Goal: Task Accomplishment & Management: Manage account settings

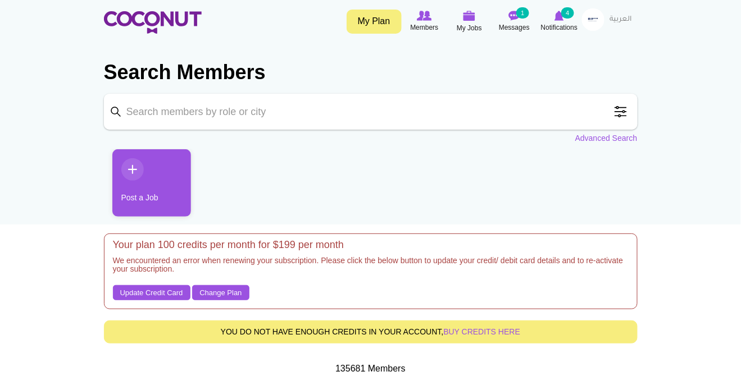
click at [364, 275] on h5 "We encountered an error when renewing your subscription. Please click the below…" at bounding box center [371, 268] width 516 height 23
click at [381, 15] on link "My Plan" at bounding box center [374, 22] width 55 height 24
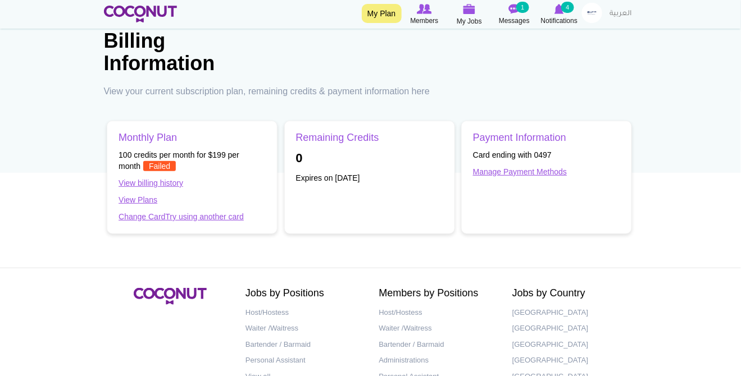
scroll to position [53, 0]
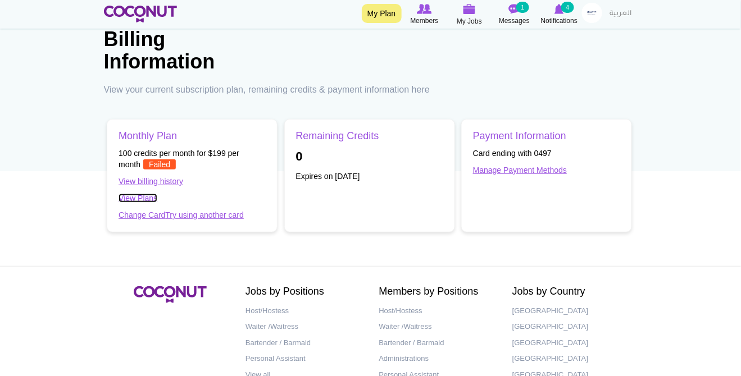
click at [149, 199] on link "View Plans" at bounding box center [138, 198] width 39 height 9
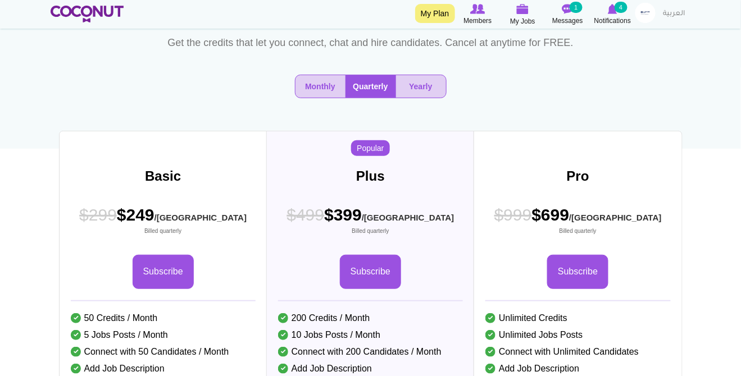
scroll to position [74, 0]
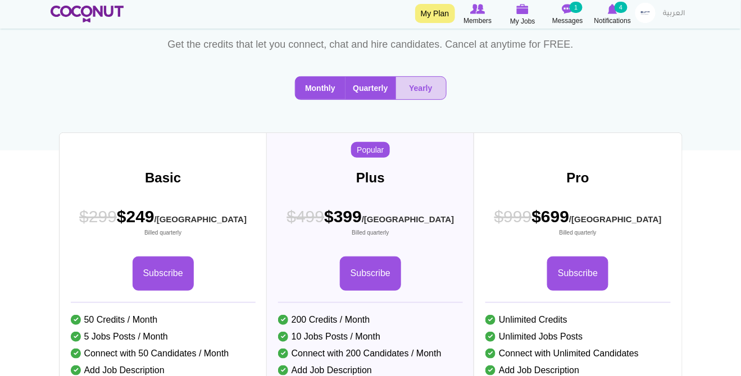
click at [329, 99] on button "Monthly" at bounding box center [320, 88] width 50 height 22
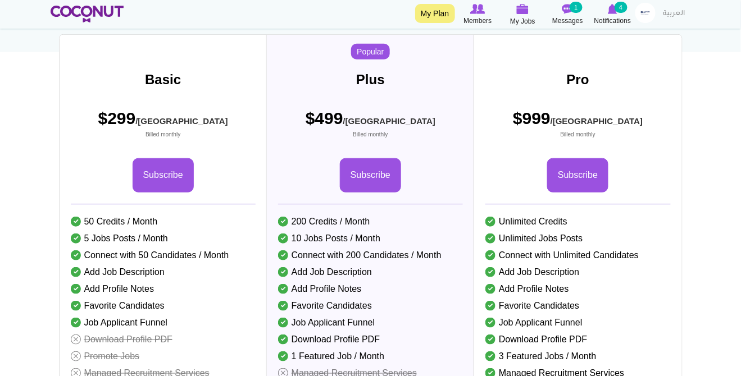
scroll to position [186, 0]
